Goal: Task Accomplishment & Management: Use online tool/utility

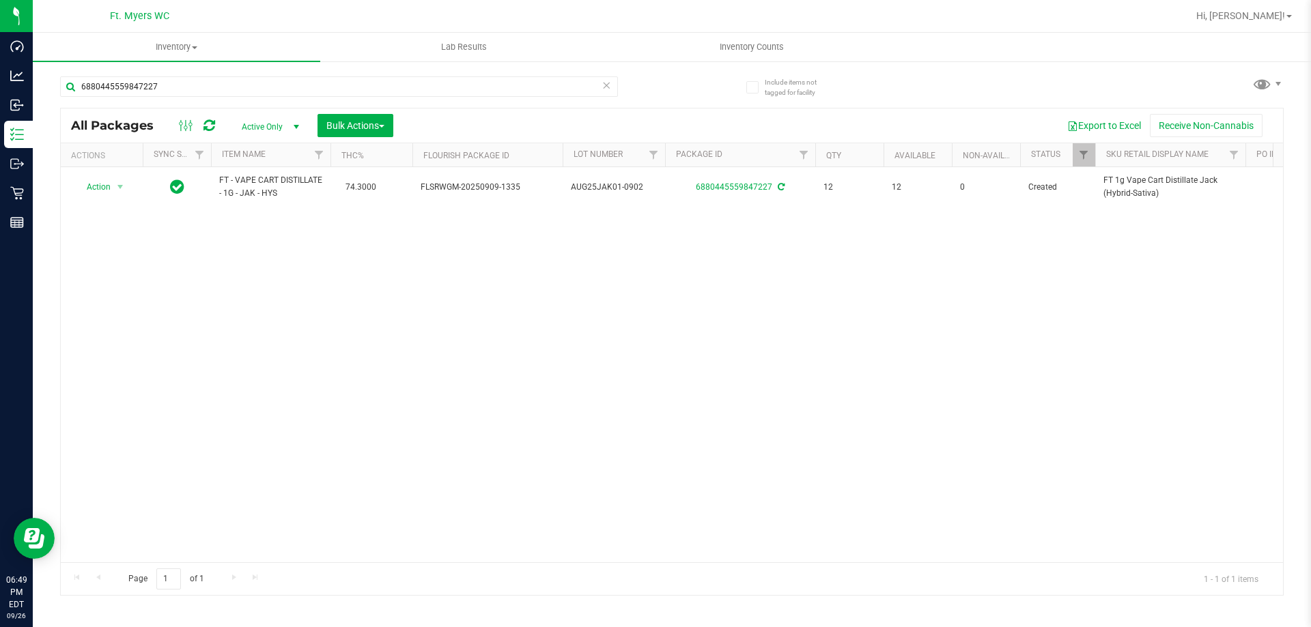
click at [173, 81] on input "6880445559847227" at bounding box center [339, 86] width 558 height 20
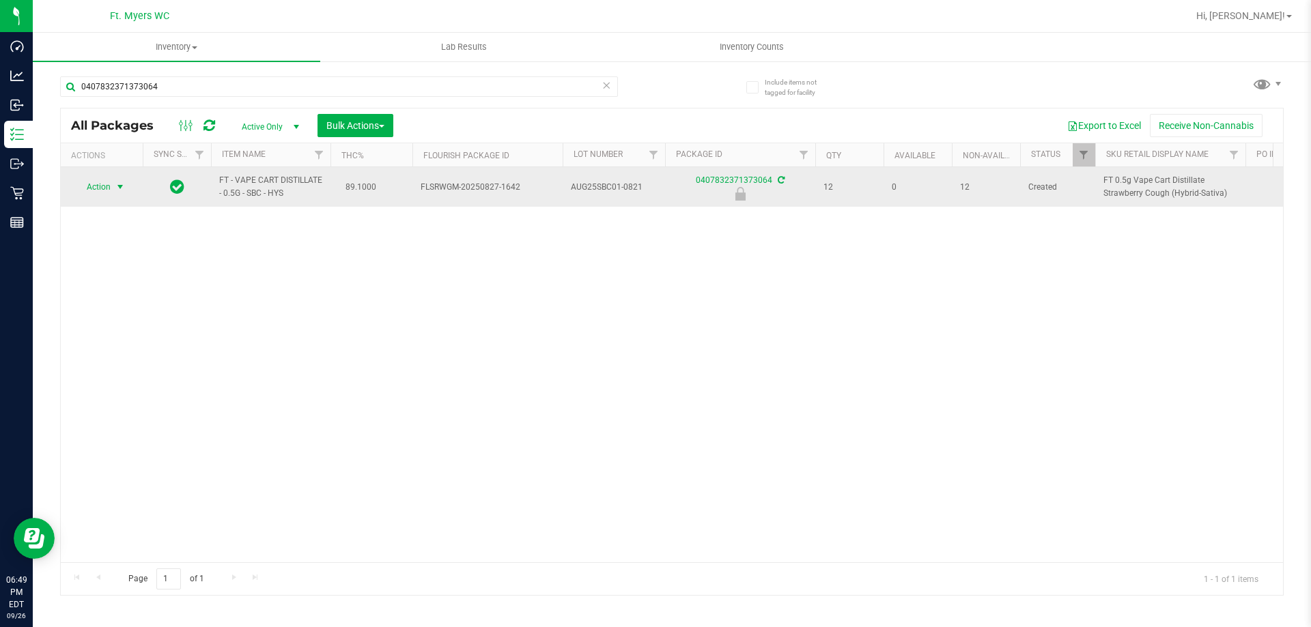
type input "0407832371373064"
click at [117, 189] on span "select" at bounding box center [120, 187] width 11 height 11
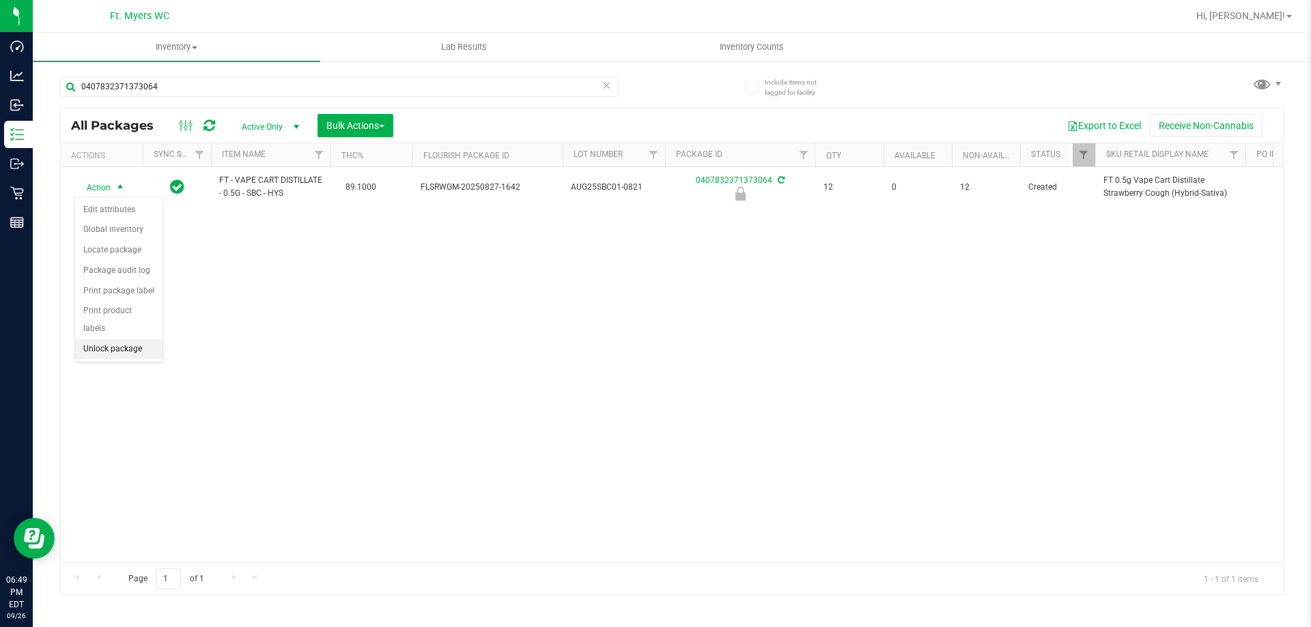
click at [132, 339] on li "Unlock package" at bounding box center [118, 349] width 87 height 20
click at [608, 85] on icon at bounding box center [606, 84] width 10 height 16
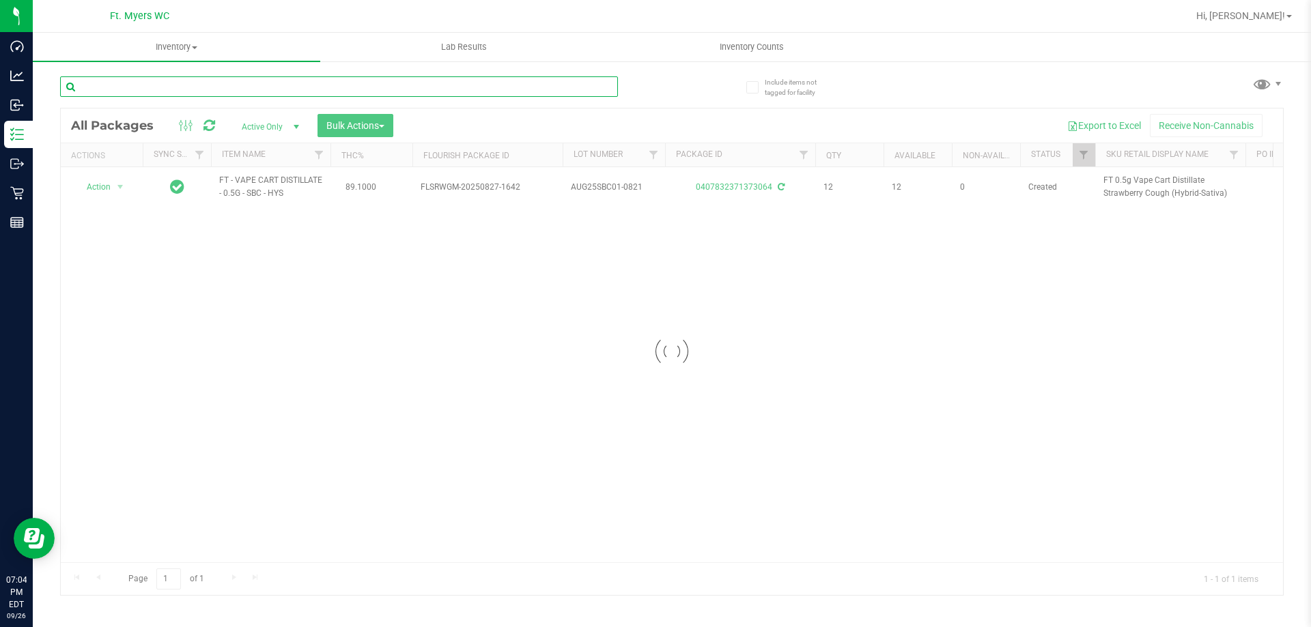
click at [358, 92] on input "text" at bounding box center [339, 86] width 558 height 20
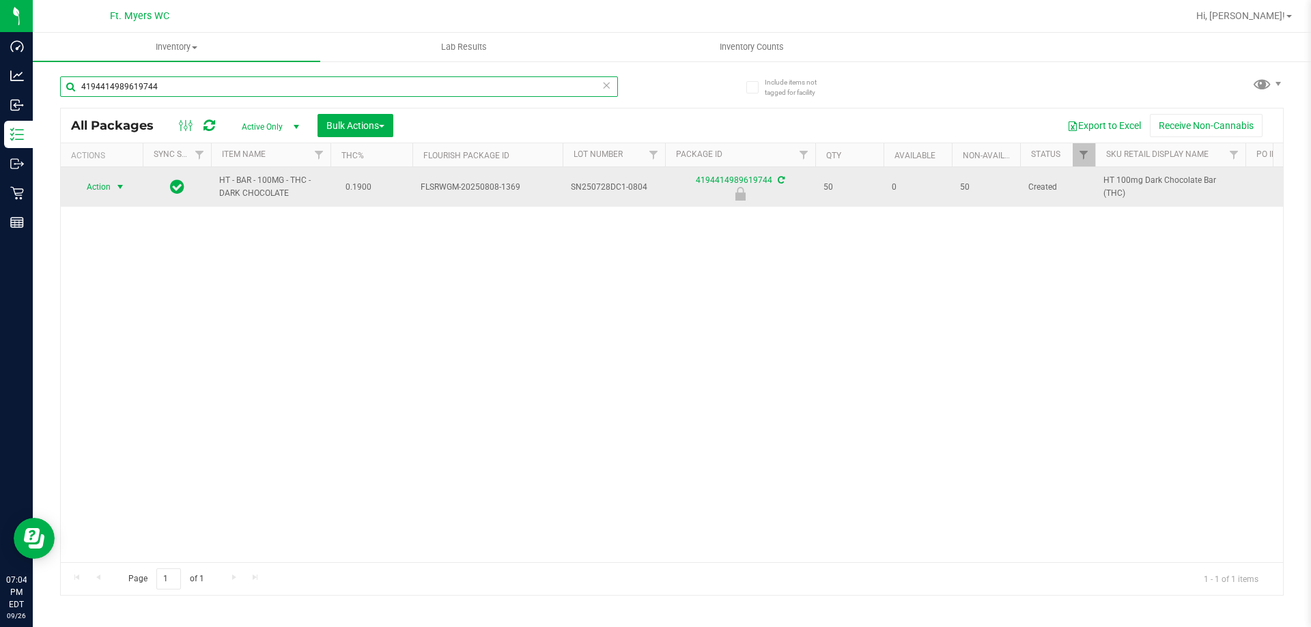
type input "4194414989619744"
click at [113, 186] on span "select" at bounding box center [120, 186] width 17 height 19
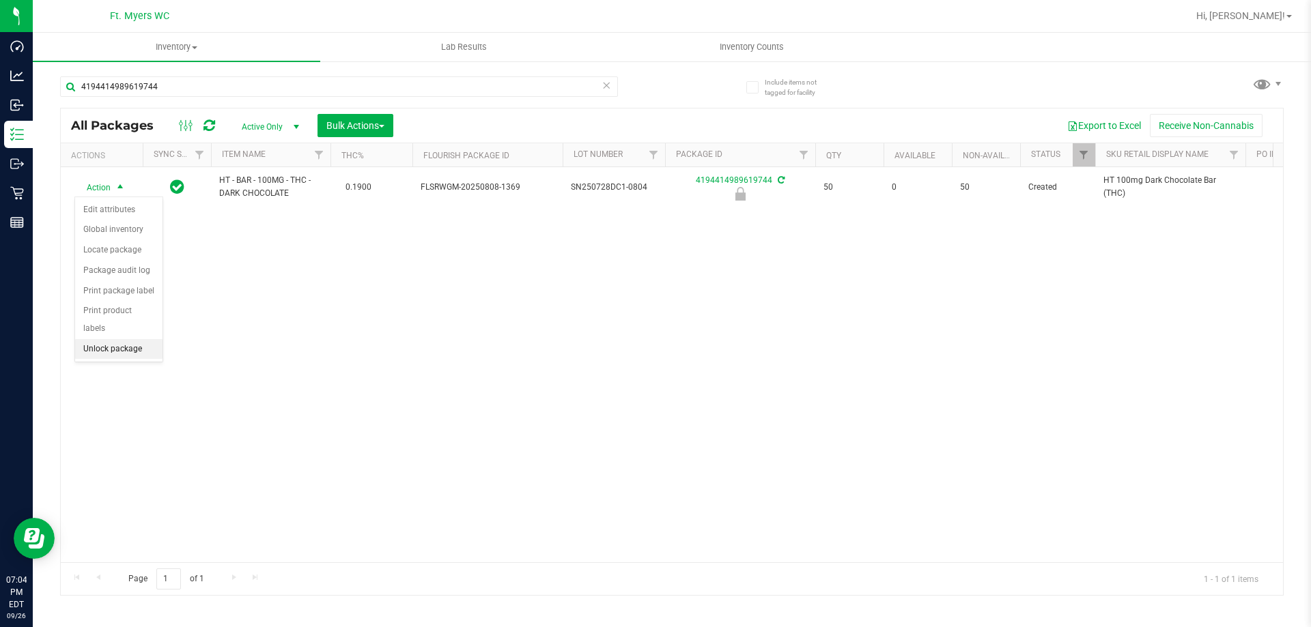
click at [127, 339] on li "Unlock package" at bounding box center [118, 349] width 87 height 20
